Goal: Task Accomplishment & Management: Use online tool/utility

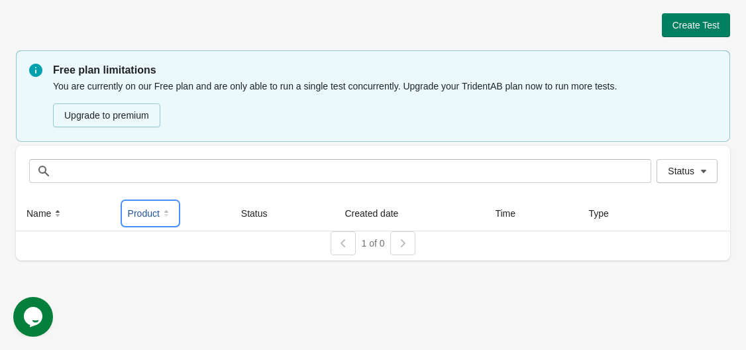
click at [147, 212] on button "Product" at bounding box center [150, 213] width 56 height 24
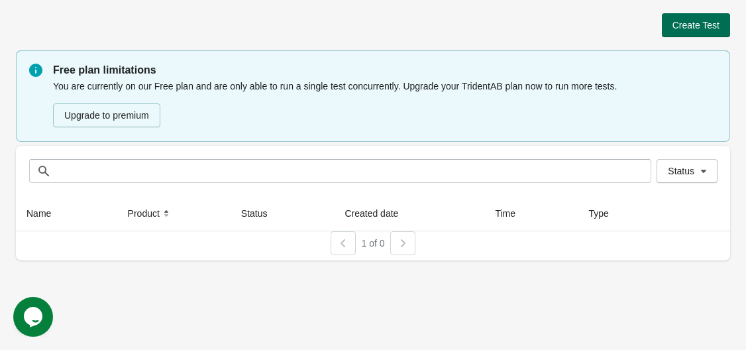
click at [668, 29] on button "Create Test" at bounding box center [695, 25] width 68 height 24
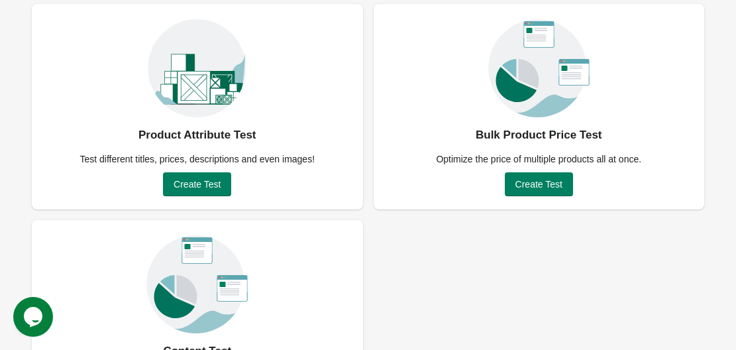
scroll to position [97, 0]
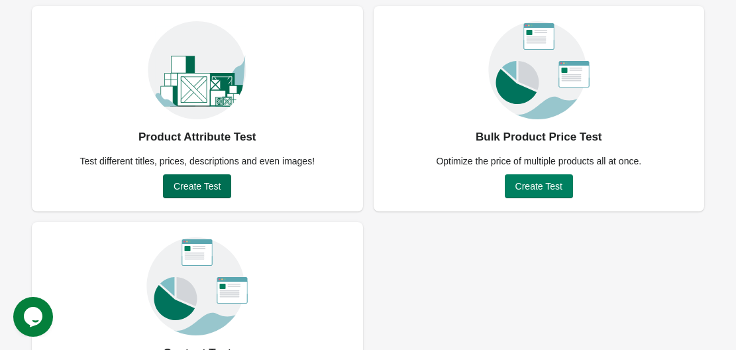
click at [218, 183] on span "Create Test" at bounding box center [196, 186] width 47 height 11
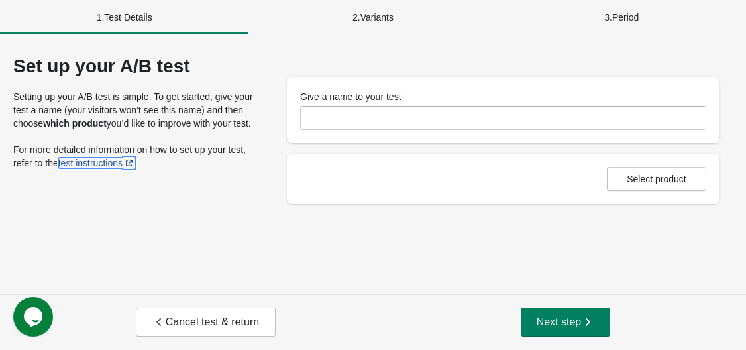
click at [119, 162] on link "test instructions" at bounding box center [96, 163] width 77 height 11
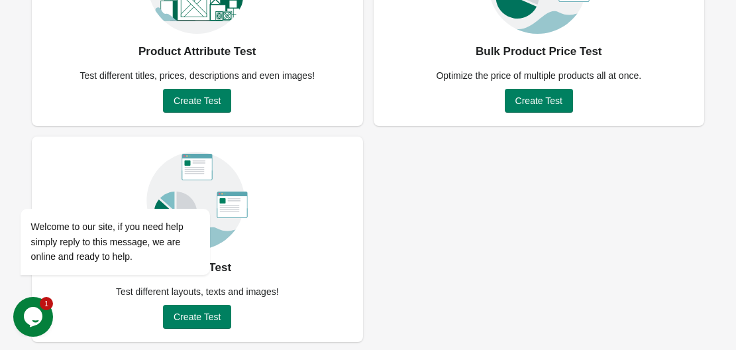
scroll to position [185, 0]
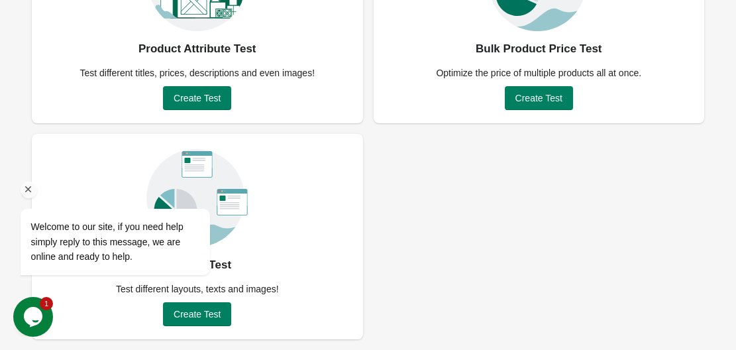
drag, startPoint x: 153, startPoint y: 228, endPoint x: 183, endPoint y: 252, distance: 38.2
click at [153, 228] on span "Welcome to our site, if you need help simply reply to this message, we are onli…" at bounding box center [107, 241] width 152 height 40
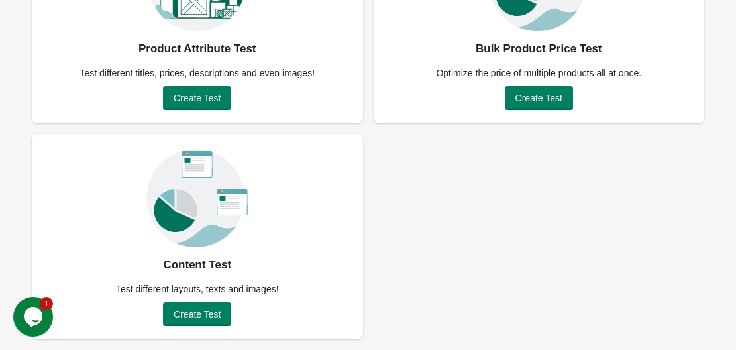
scroll to position [0, 0]
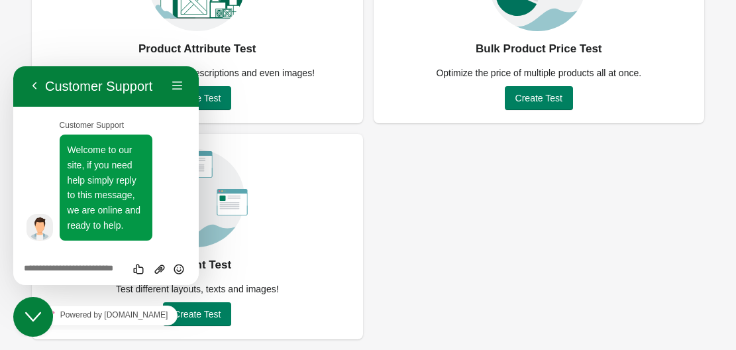
click at [147, 77] on div "Back Customer Support" at bounding box center [88, 86] width 128 height 20
click at [42, 82] on button "Back" at bounding box center [34, 86] width 21 height 20
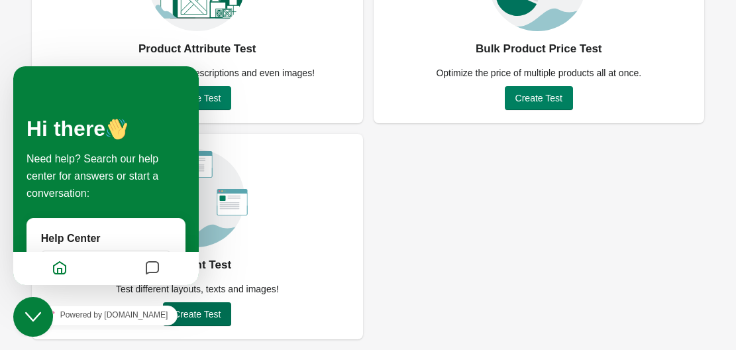
click at [224, 320] on button "Create Test" at bounding box center [197, 314] width 68 height 24
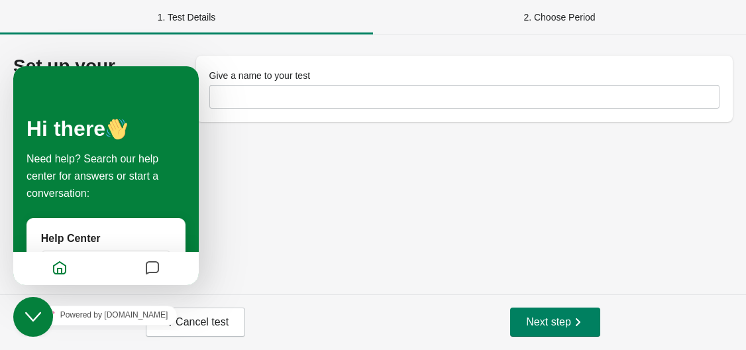
click at [143, 119] on p "Hi there" at bounding box center [105, 129] width 159 height 32
click at [555, 316] on span "Next step" at bounding box center [555, 321] width 58 height 13
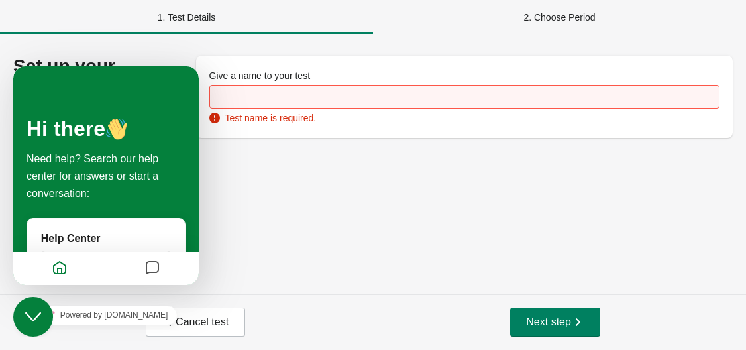
click at [35, 311] on icon "Close Chat This icon closes the chat window." at bounding box center [33, 317] width 16 height 16
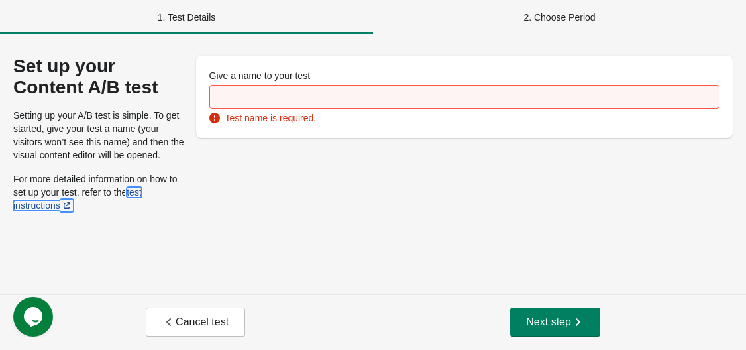
click at [134, 193] on link "test instructions" at bounding box center [77, 199] width 128 height 24
